Goal: Information Seeking & Learning: Learn about a topic

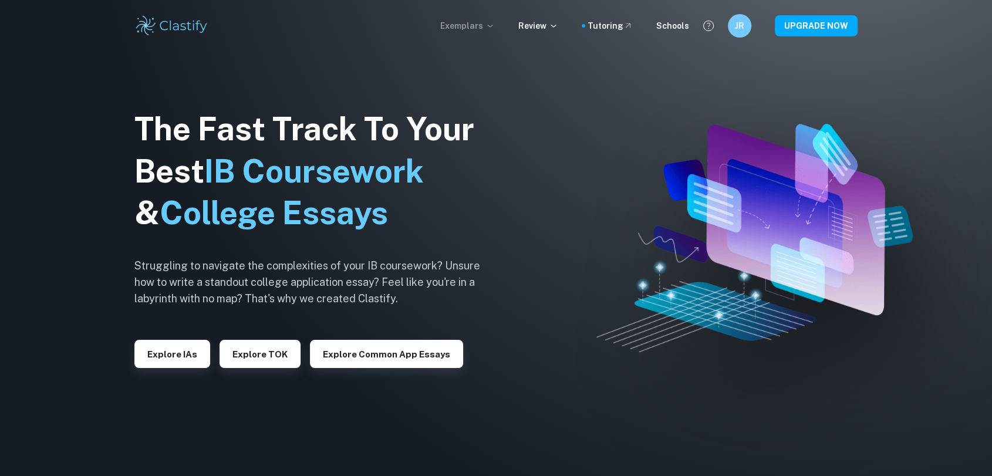
click at [488, 23] on p "Exemplars" at bounding box center [467, 25] width 55 height 13
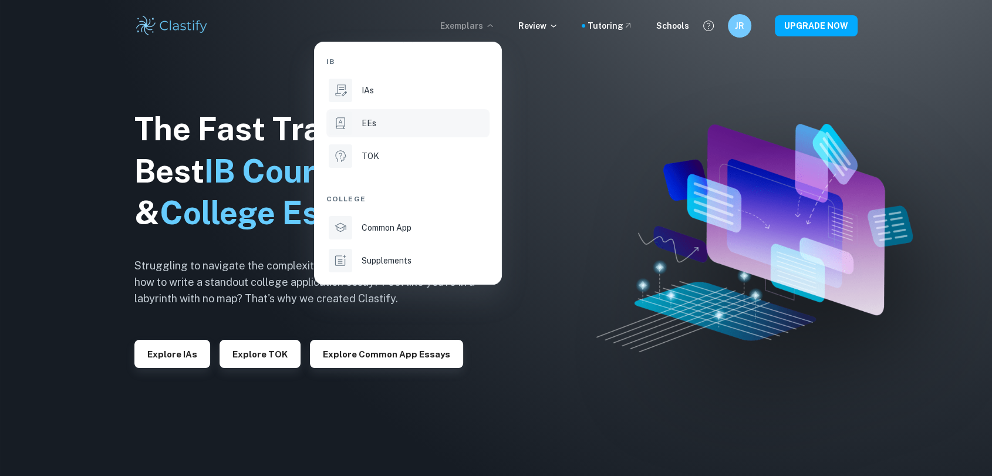
click at [371, 123] on p "EEs" at bounding box center [369, 123] width 15 height 13
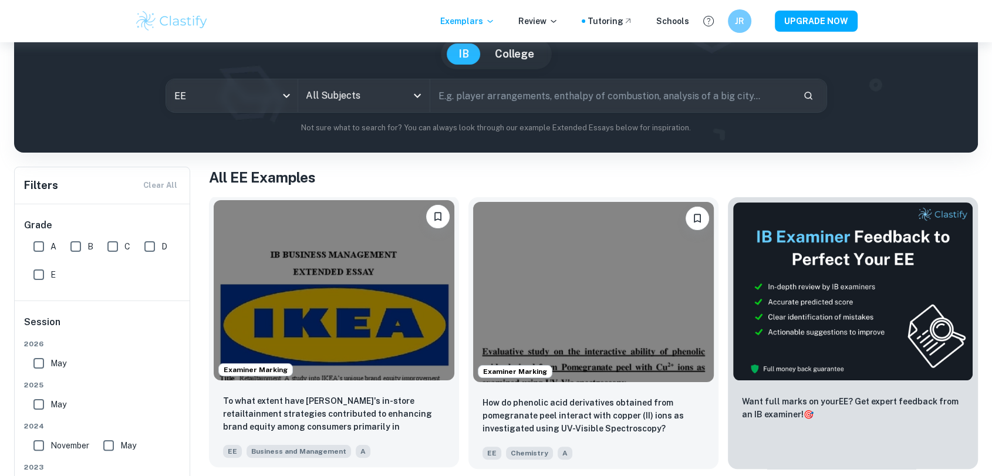
scroll to position [109, 0]
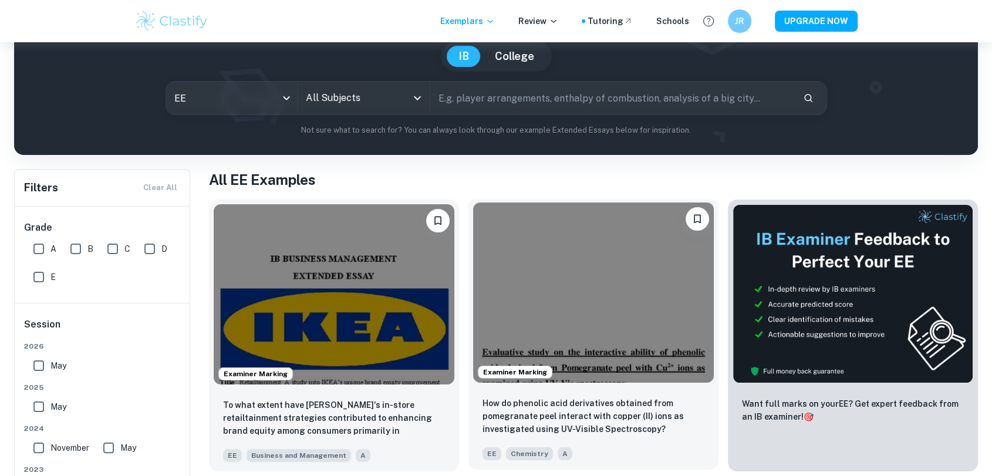
click at [596, 318] on img at bounding box center [593, 292] width 241 height 180
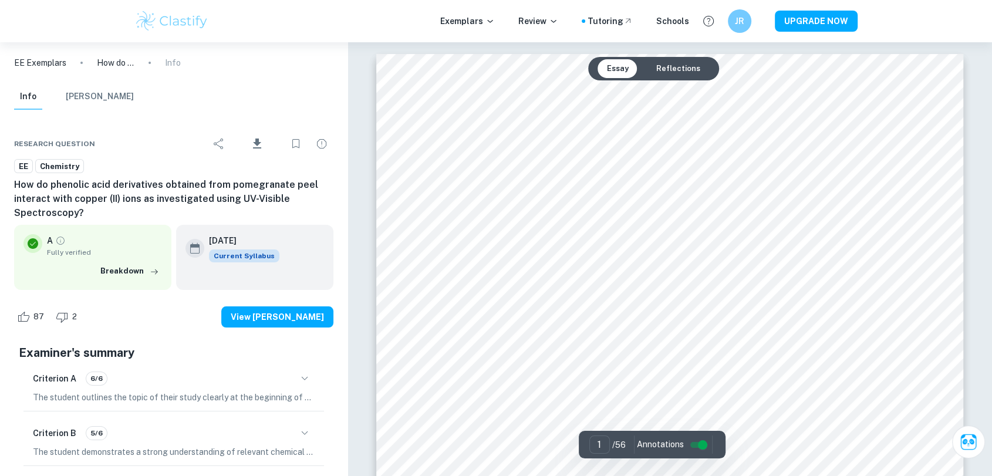
scroll to position [220, 0]
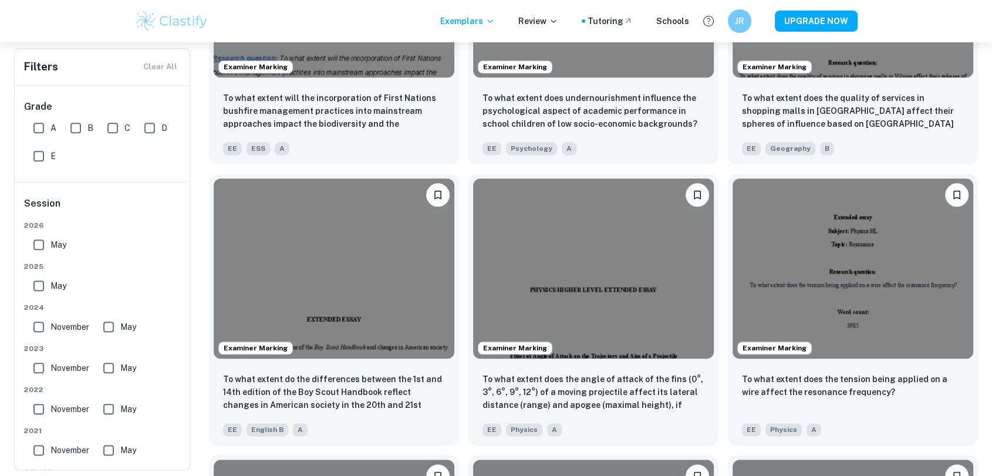
scroll to position [1263, 0]
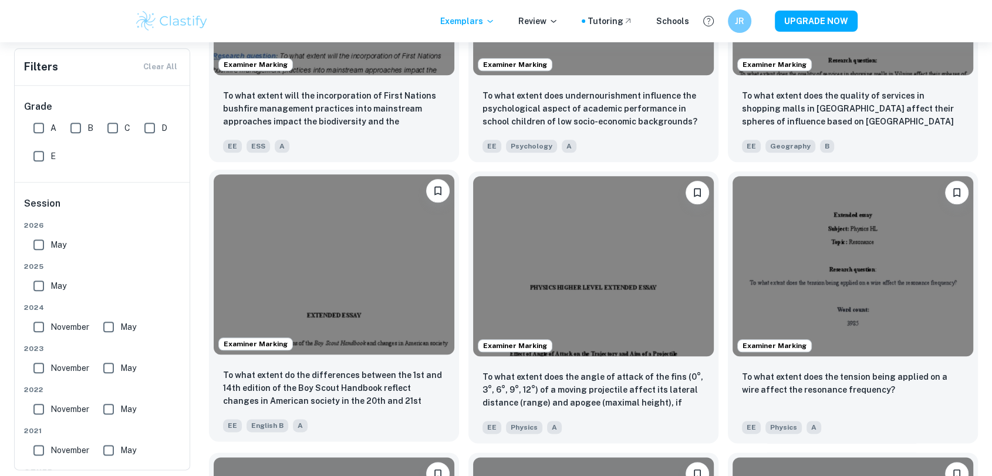
click at [383, 242] on img at bounding box center [334, 264] width 241 height 180
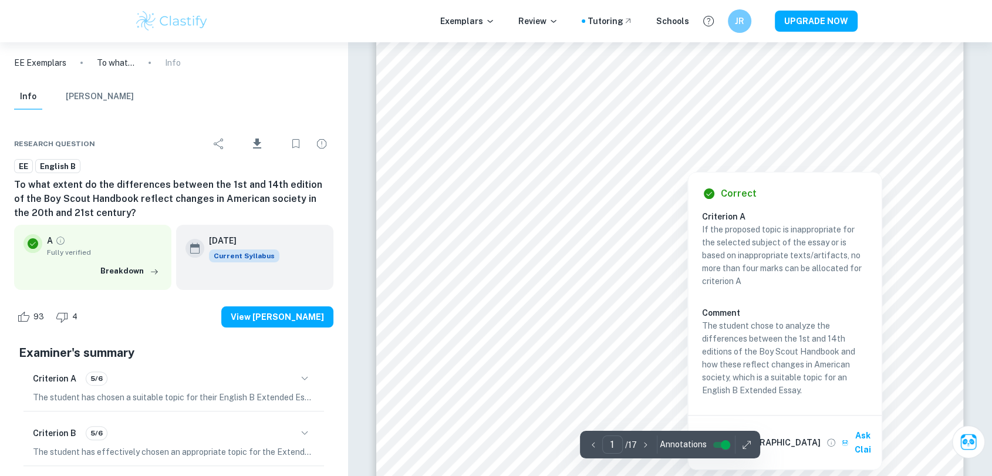
scroll to position [231, 0]
